Goal: Information Seeking & Learning: Learn about a topic

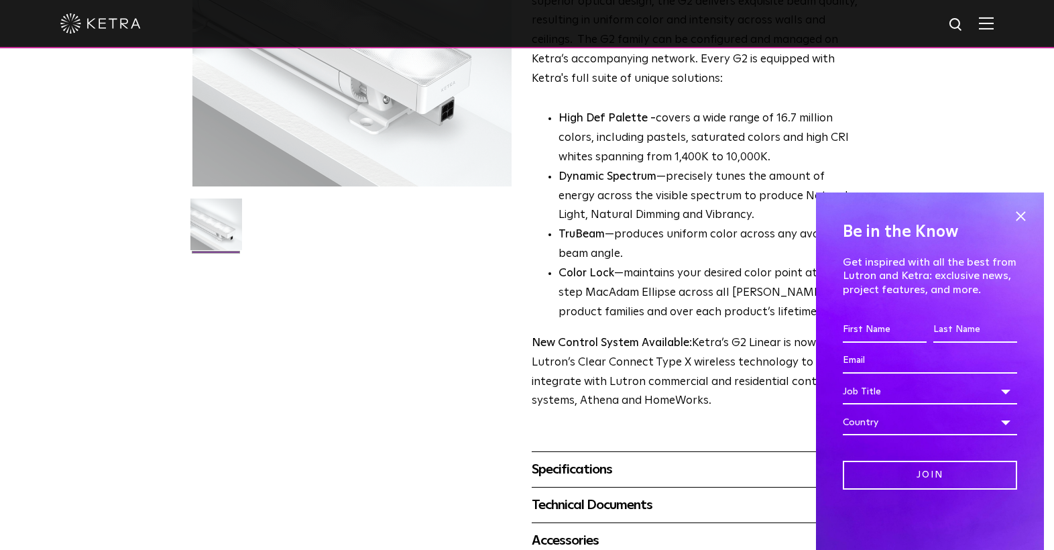
scroll to position [253, 0]
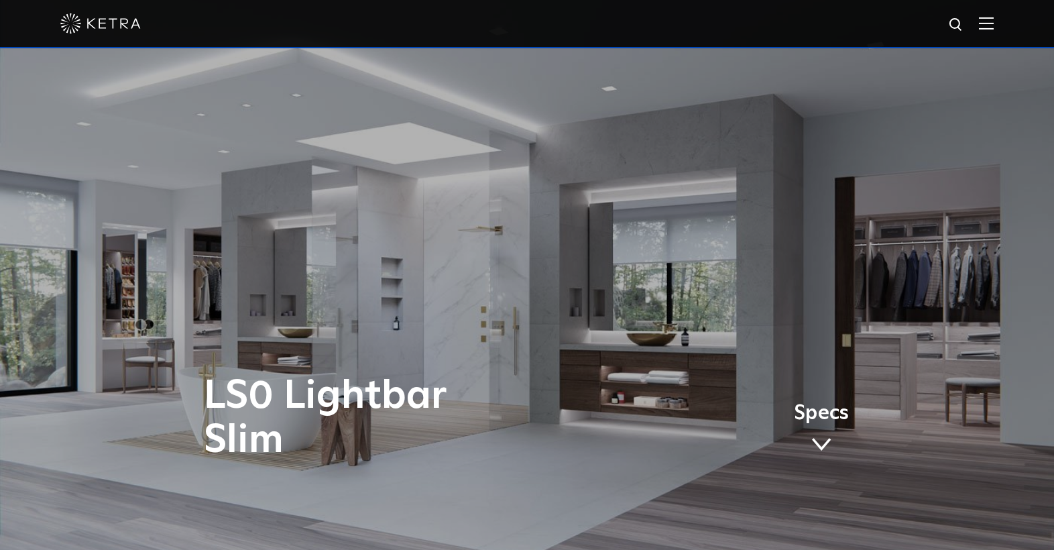
click at [536, 277] on div "LS0 Lightbar Slim Specs" at bounding box center [527, 275] width 1054 height 550
click at [526, 272] on div "LS0 Lightbar Slim Specs" at bounding box center [527, 275] width 1054 height 550
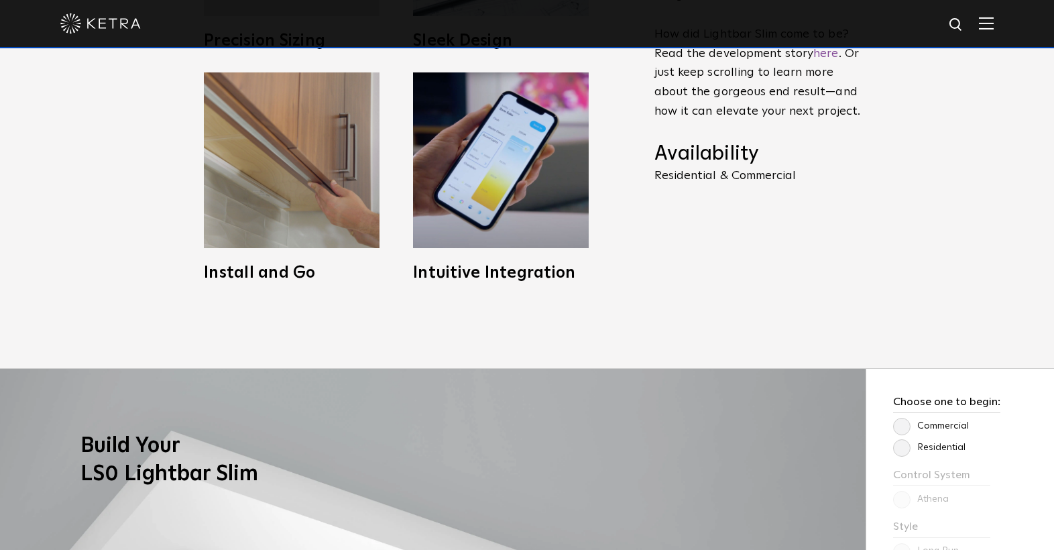
scroll to position [749, 0]
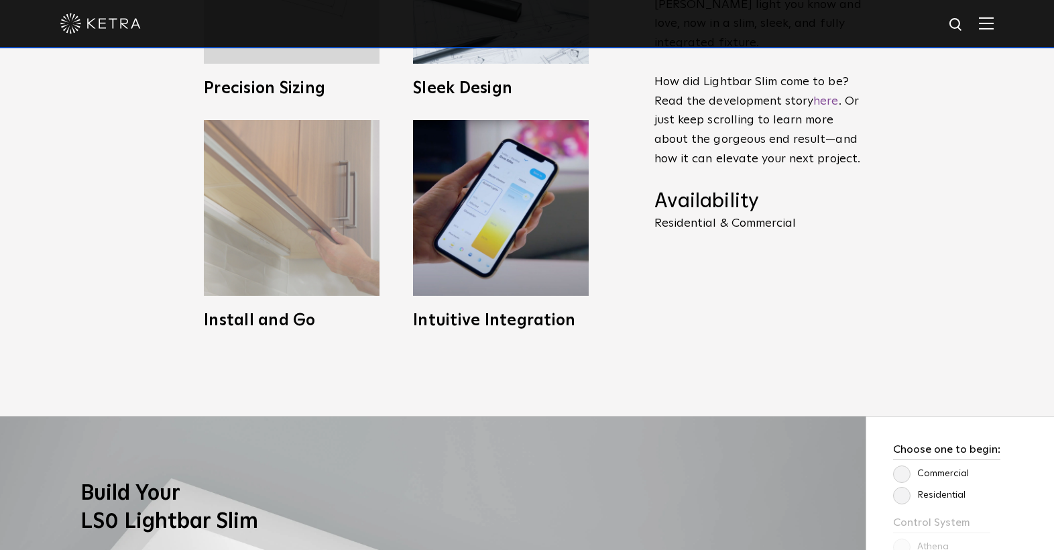
click at [290, 257] on img at bounding box center [292, 208] width 176 height 176
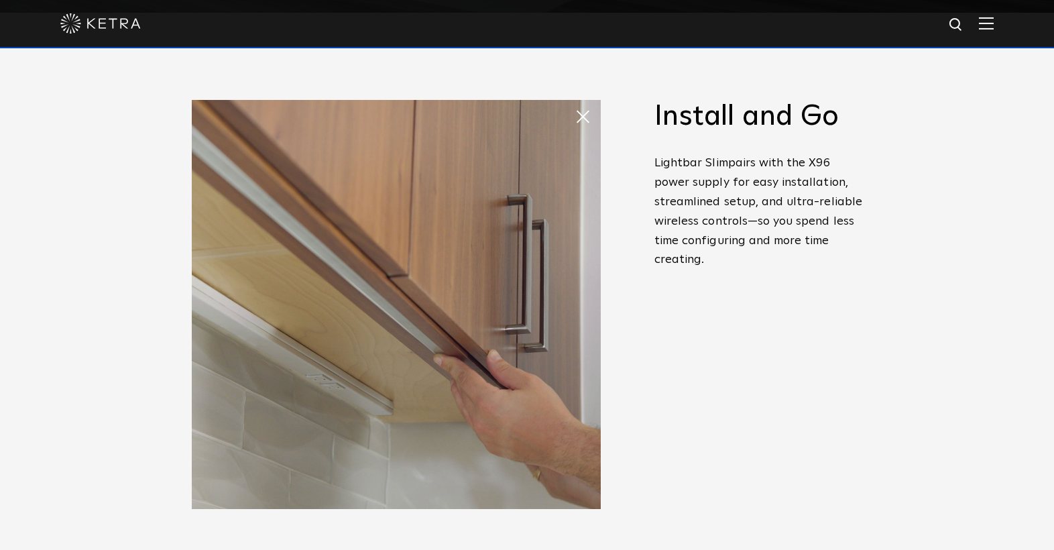
scroll to position [497, 0]
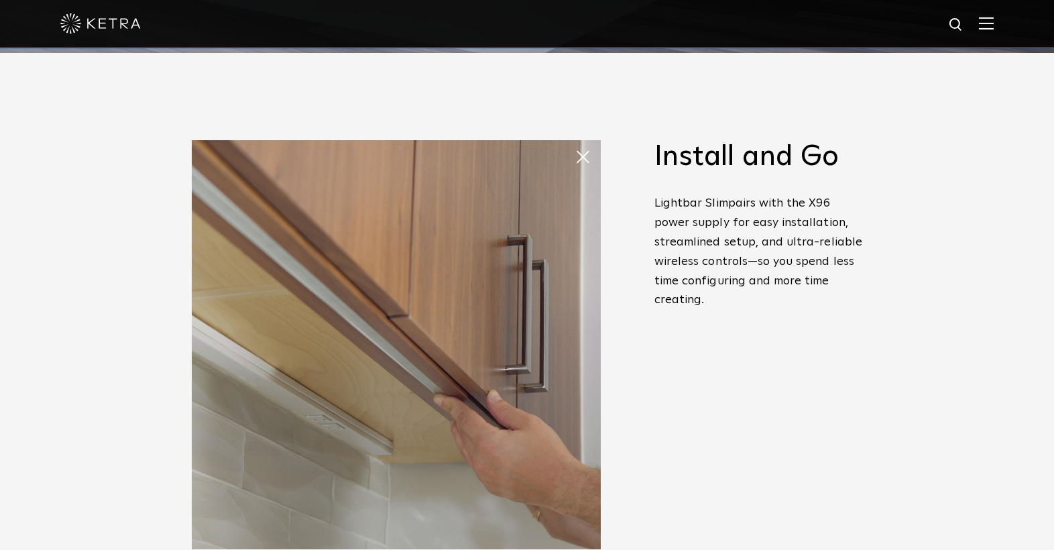
click at [715, 453] on span "Slim Profile, Full Power Meet Lightbar Slim. It’s the stunning [PERSON_NAME] li…" at bounding box center [758, 326] width 208 height 373
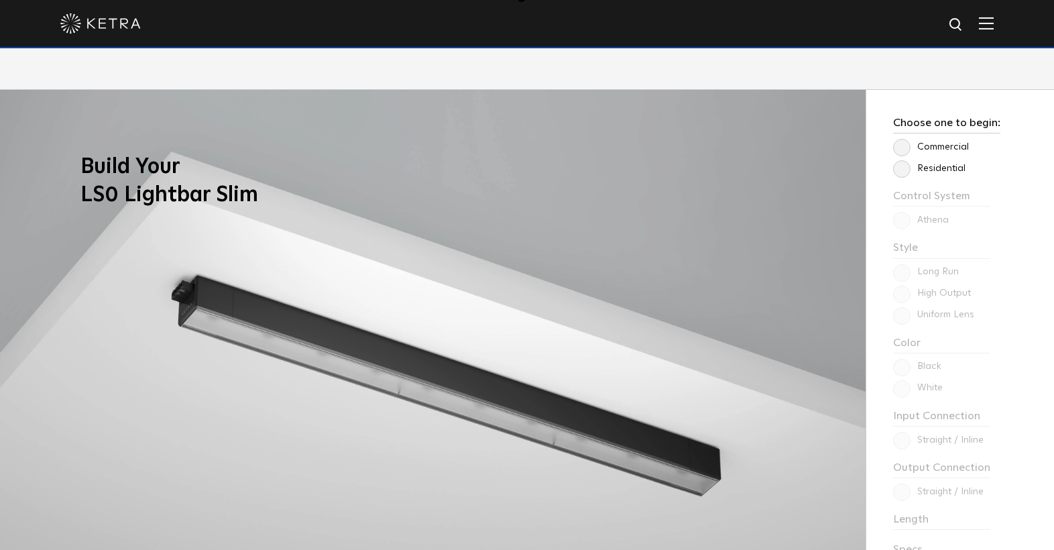
scroll to position [1079, 0]
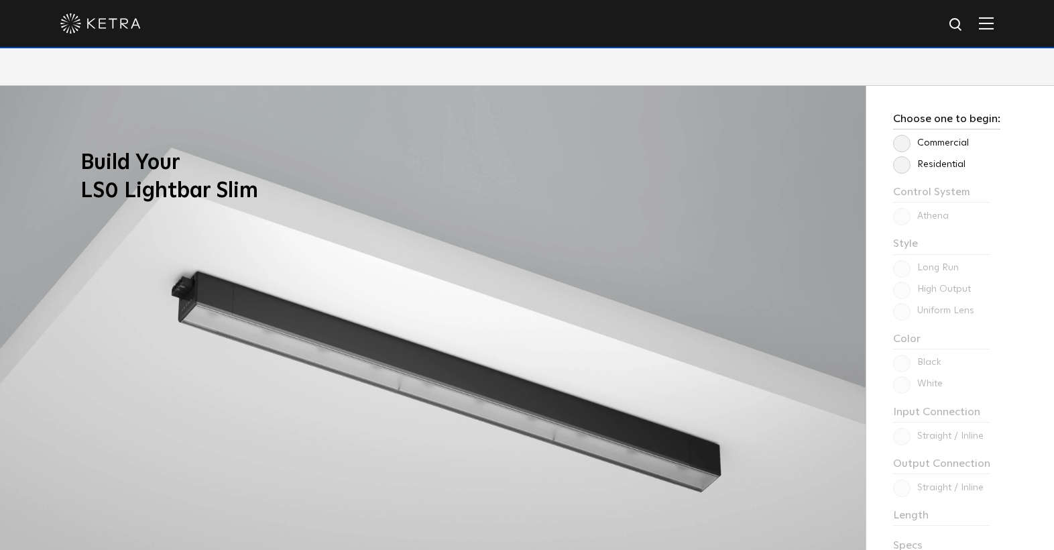
click at [900, 163] on label "Residential" at bounding box center [929, 164] width 72 height 11
click at [0, 0] on input "Residential" at bounding box center [0, 0] width 0 height 0
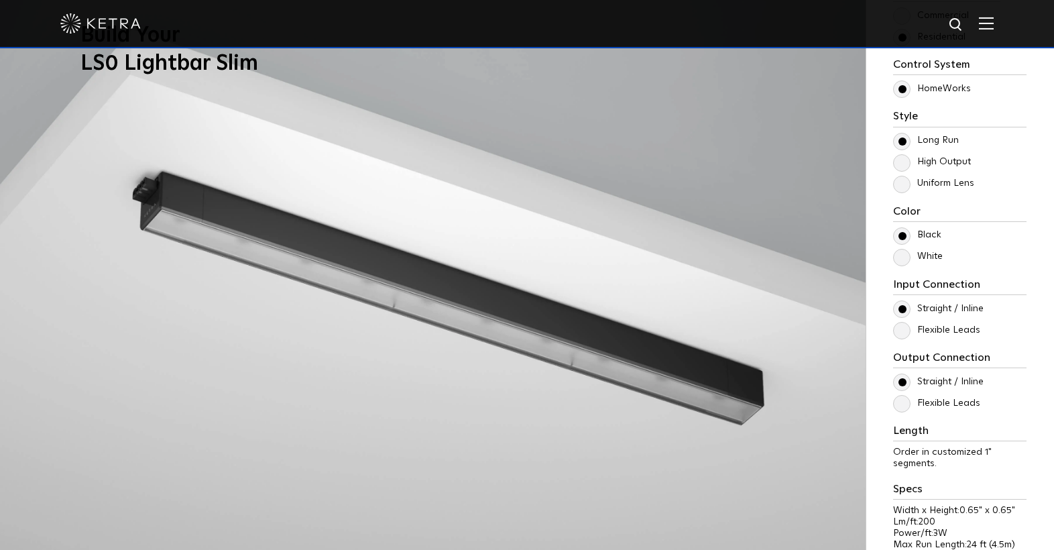
scroll to position [1208, 0]
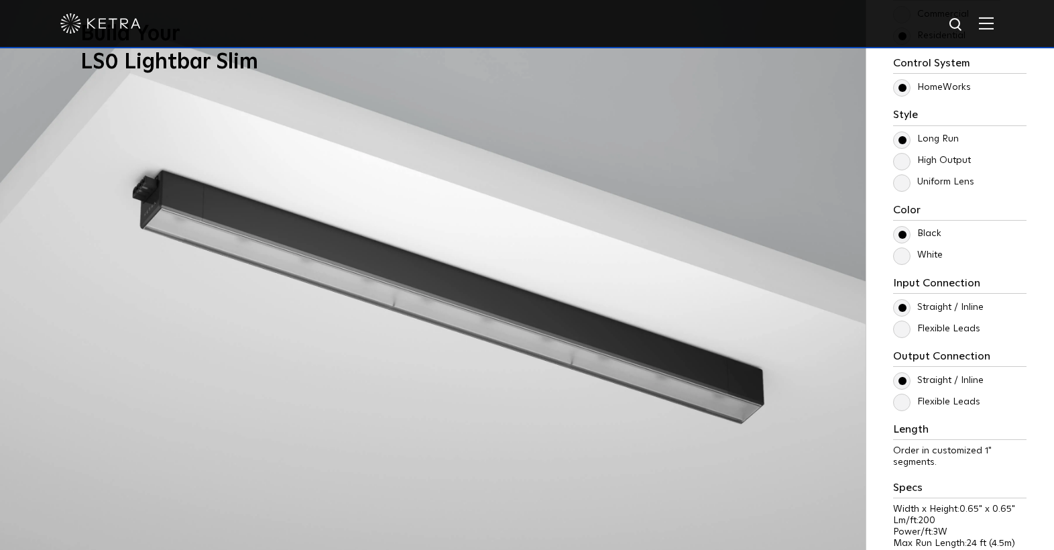
click at [945, 158] on label "High Output" at bounding box center [932, 160] width 78 height 11
click at [0, 0] on input "High Output" at bounding box center [0, 0] width 0 height 0
click at [904, 178] on label "Uniform Lens" at bounding box center [933, 181] width 81 height 11
click at [0, 0] on input "Uniform Lens" at bounding box center [0, 0] width 0 height 0
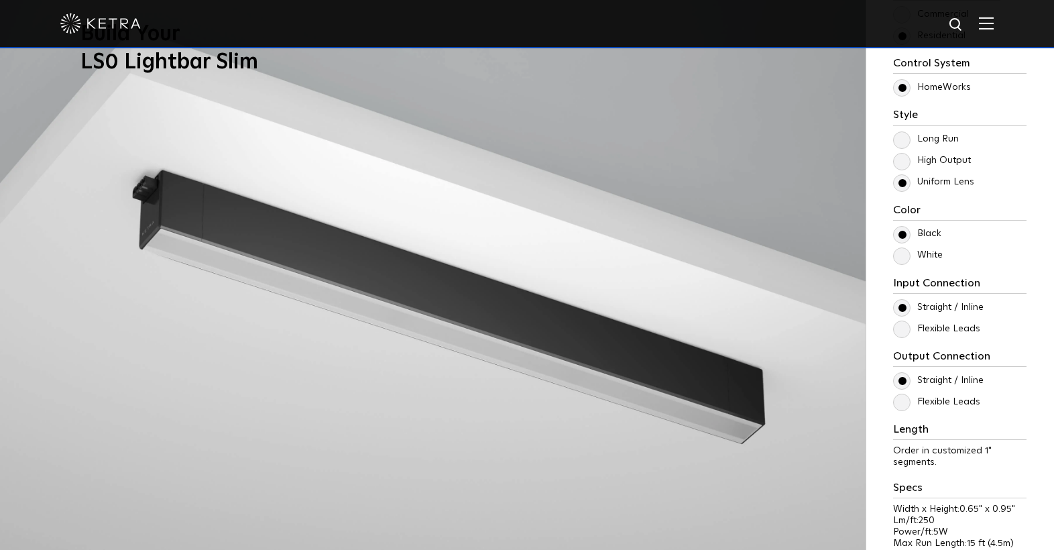
click at [902, 161] on label "High Output" at bounding box center [932, 160] width 78 height 11
click at [0, 0] on input "High Output" at bounding box center [0, 0] width 0 height 0
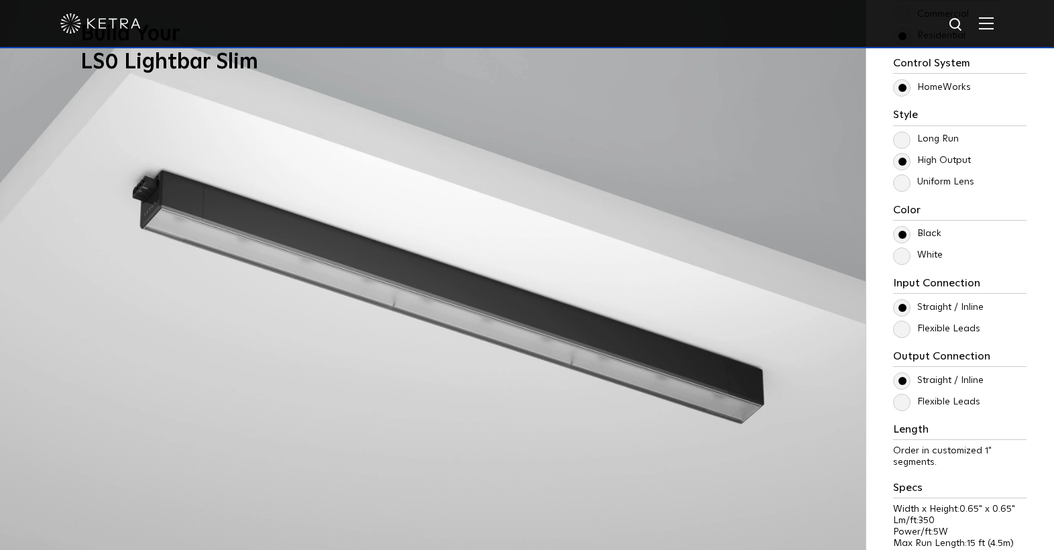
click at [903, 133] on label "Long Run" at bounding box center [926, 138] width 66 height 11
click at [0, 0] on input "Long Run" at bounding box center [0, 0] width 0 height 0
click at [903, 136] on label "Long Run" at bounding box center [926, 138] width 66 height 11
click at [0, 0] on input "Long Run" at bounding box center [0, 0] width 0 height 0
click at [904, 162] on label "High Output" at bounding box center [932, 160] width 78 height 11
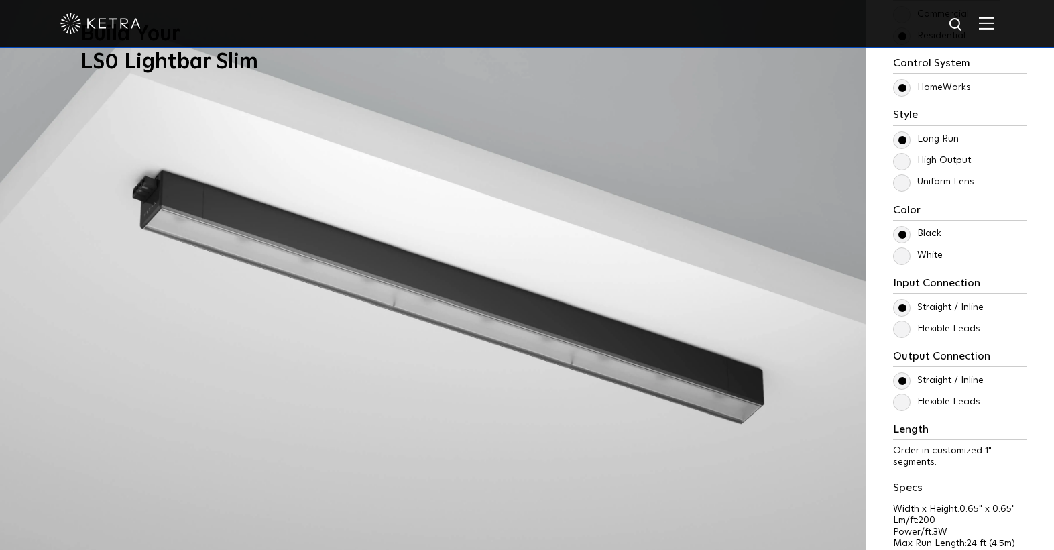
click at [0, 0] on input "High Output" at bounding box center [0, 0] width 0 height 0
click at [905, 134] on label "Long Run" at bounding box center [926, 138] width 66 height 11
click at [0, 0] on input "Long Run" at bounding box center [0, 0] width 0 height 0
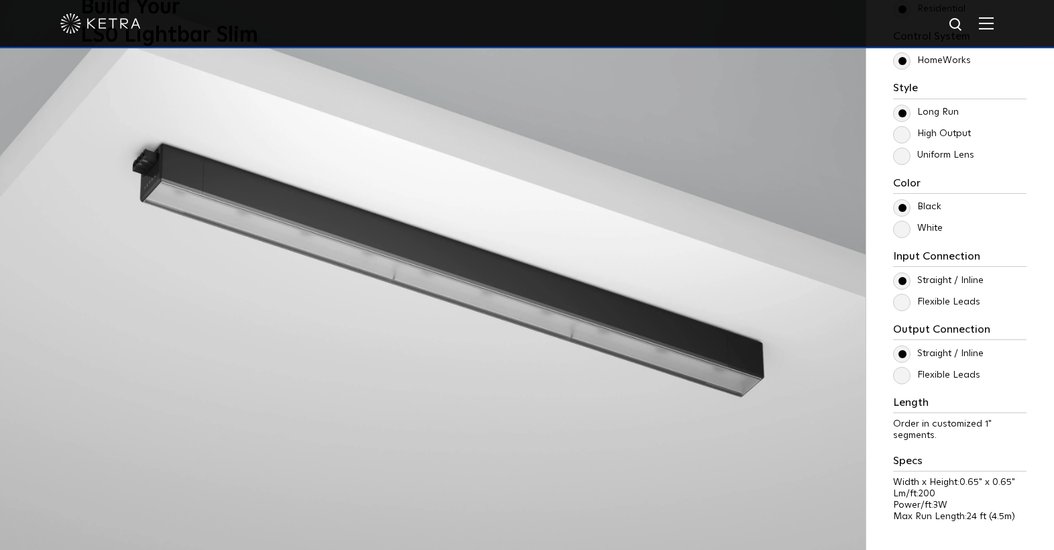
scroll to position [1237, 0]
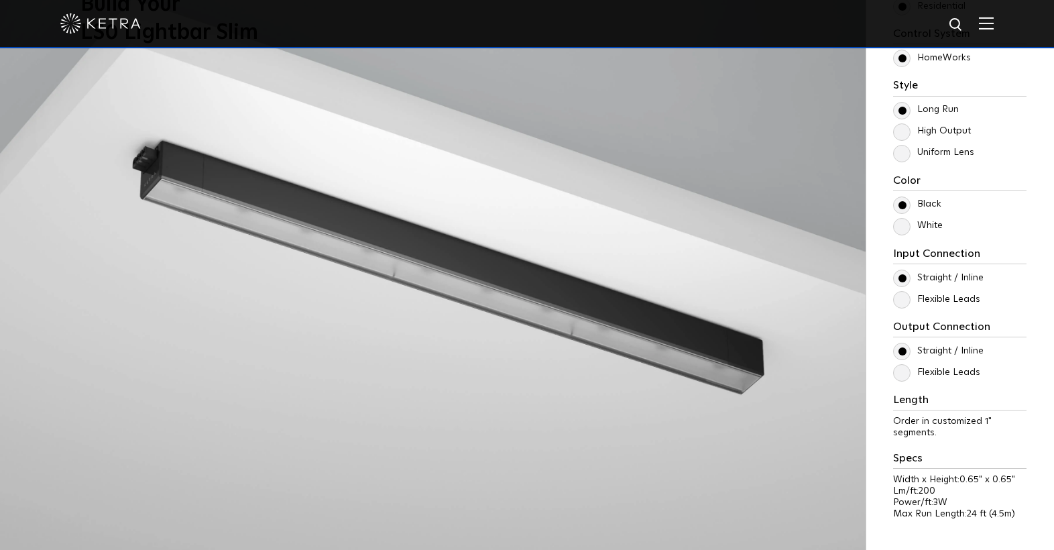
click at [905, 227] on label "White" at bounding box center [918, 225] width 50 height 11
click at [0, 0] on input "White" at bounding box center [0, 0] width 0 height 0
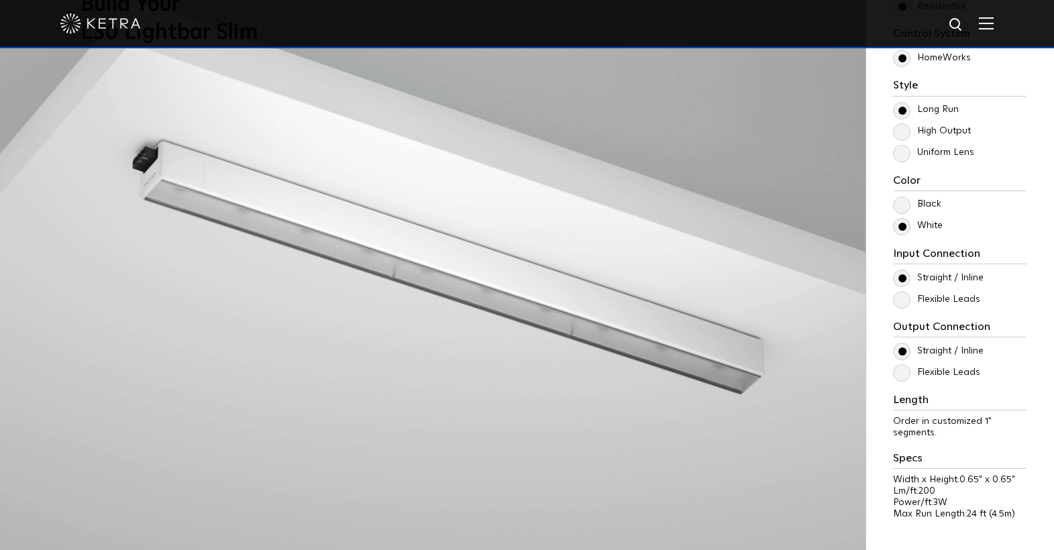
click at [902, 295] on label "Flexible Leads" at bounding box center [936, 299] width 87 height 11
click at [0, 0] on input "Flexible Leads" at bounding box center [0, 0] width 0 height 0
click at [900, 277] on label "Straight / Inline" at bounding box center [938, 277] width 90 height 11
click at [0, 0] on input "Straight / Inline" at bounding box center [0, 0] width 0 height 0
click at [900, 300] on label "Flexible Leads" at bounding box center [936, 299] width 87 height 11
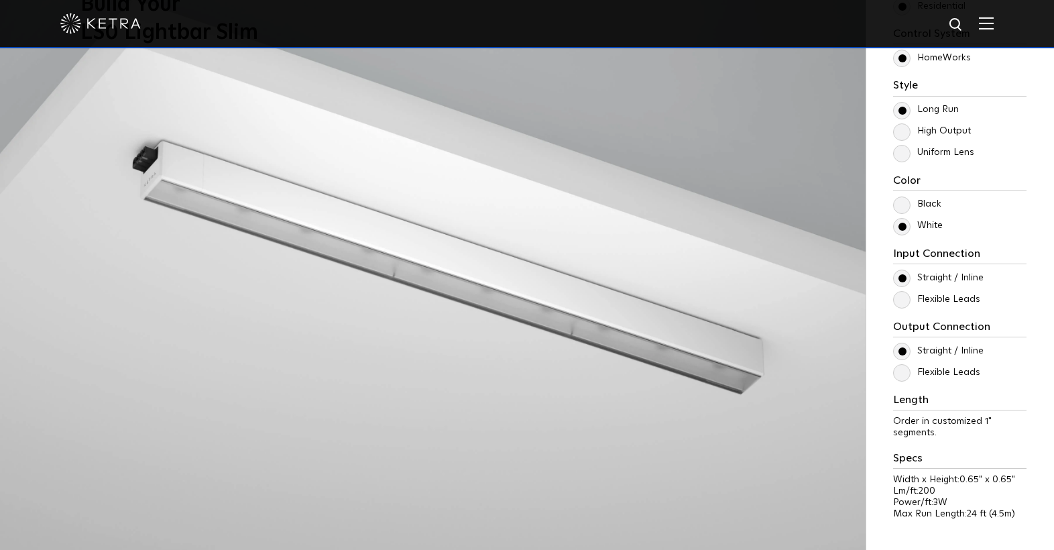
click at [0, 0] on input "Flexible Leads" at bounding box center [0, 0] width 0 height 0
click at [899, 282] on label "Straight / Inline" at bounding box center [938, 277] width 90 height 11
click at [0, 0] on input "Straight / Inline" at bounding box center [0, 0] width 0 height 0
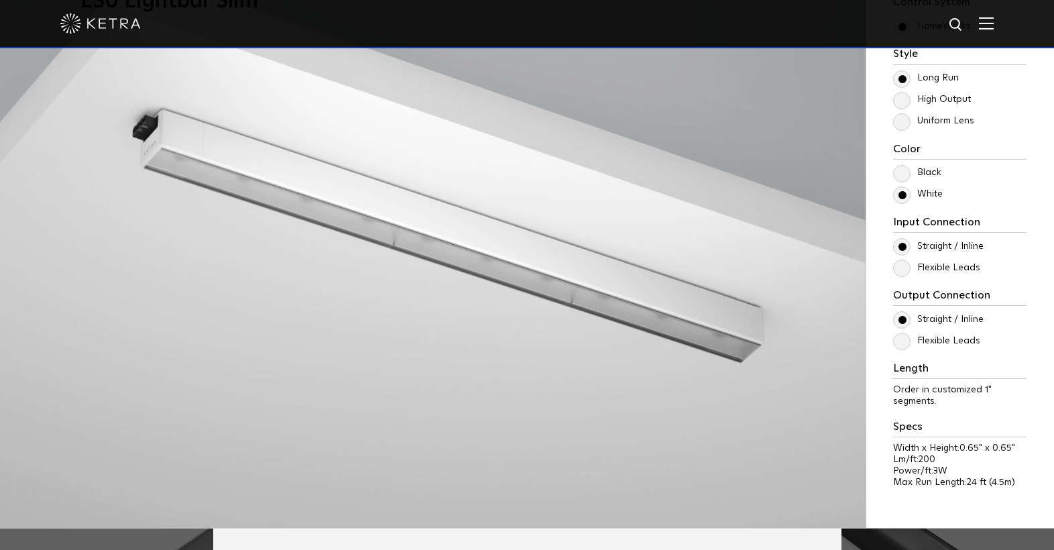
scroll to position [1273, 0]
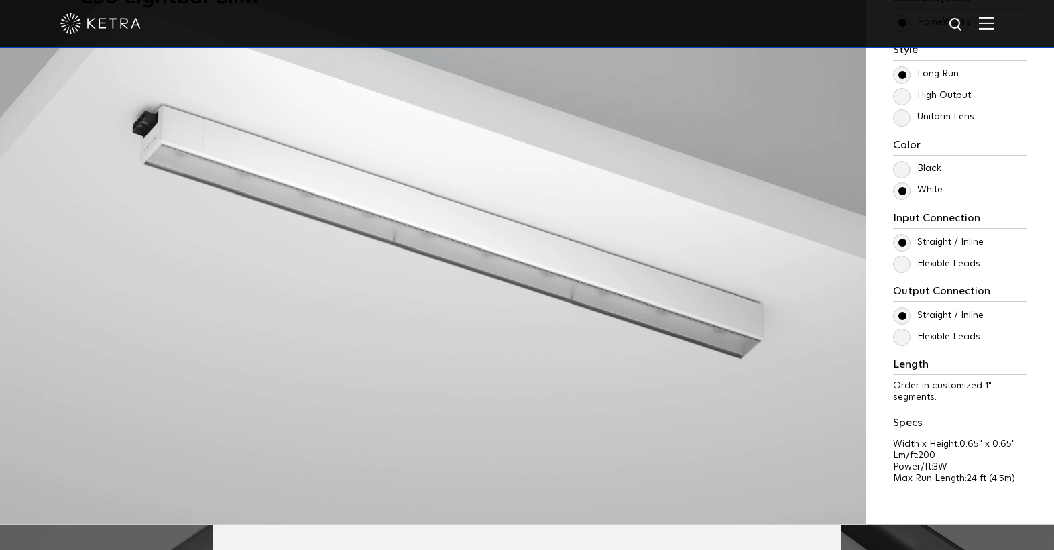
click at [900, 336] on label "Flexible Leads" at bounding box center [936, 336] width 87 height 11
click at [0, 0] on input "Flexible Leads" at bounding box center [0, 0] width 0 height 0
click at [897, 312] on label "Straight / Inline" at bounding box center [938, 315] width 90 height 11
click at [0, 0] on input "Straight / Inline" at bounding box center [0, 0] width 0 height 0
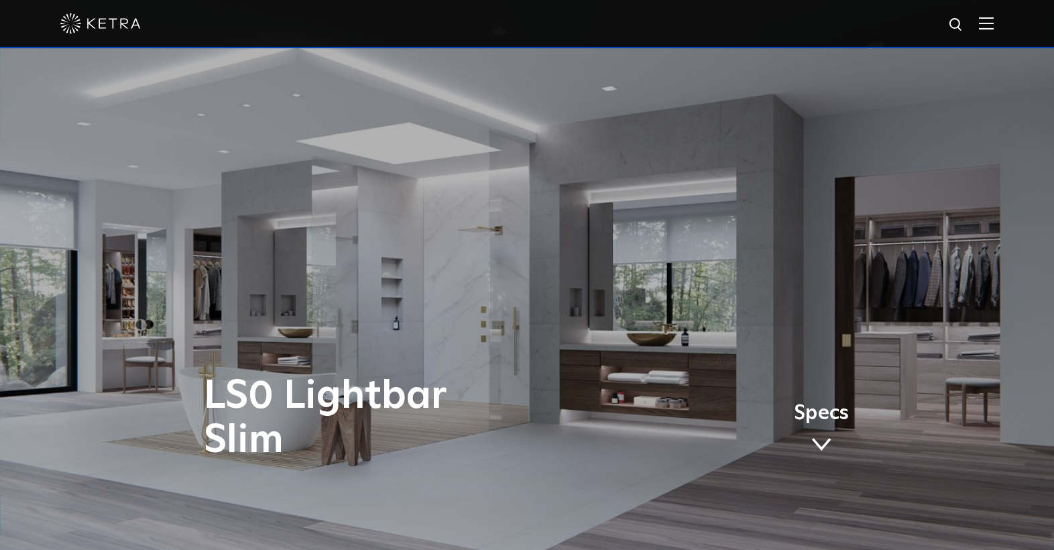
scroll to position [0, 0]
